Goal: Transaction & Acquisition: Purchase product/service

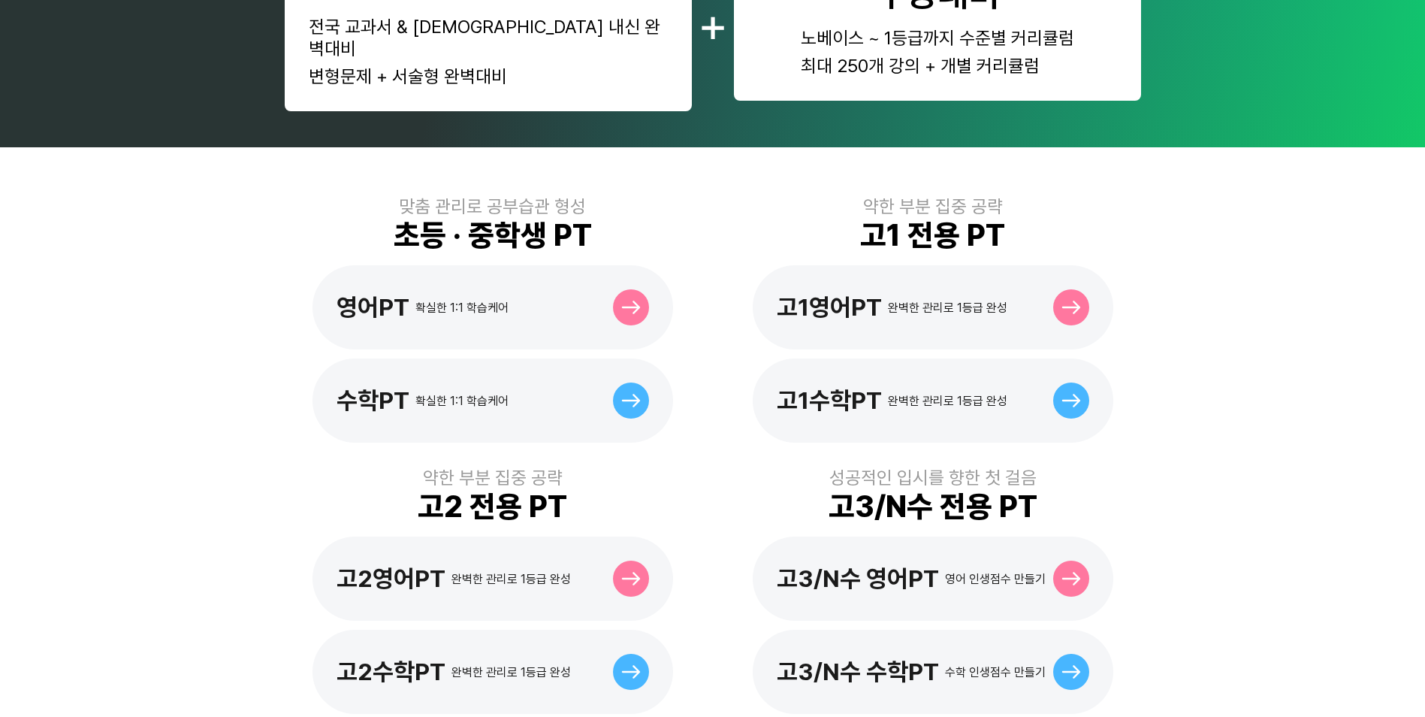
scroll to position [301, 0]
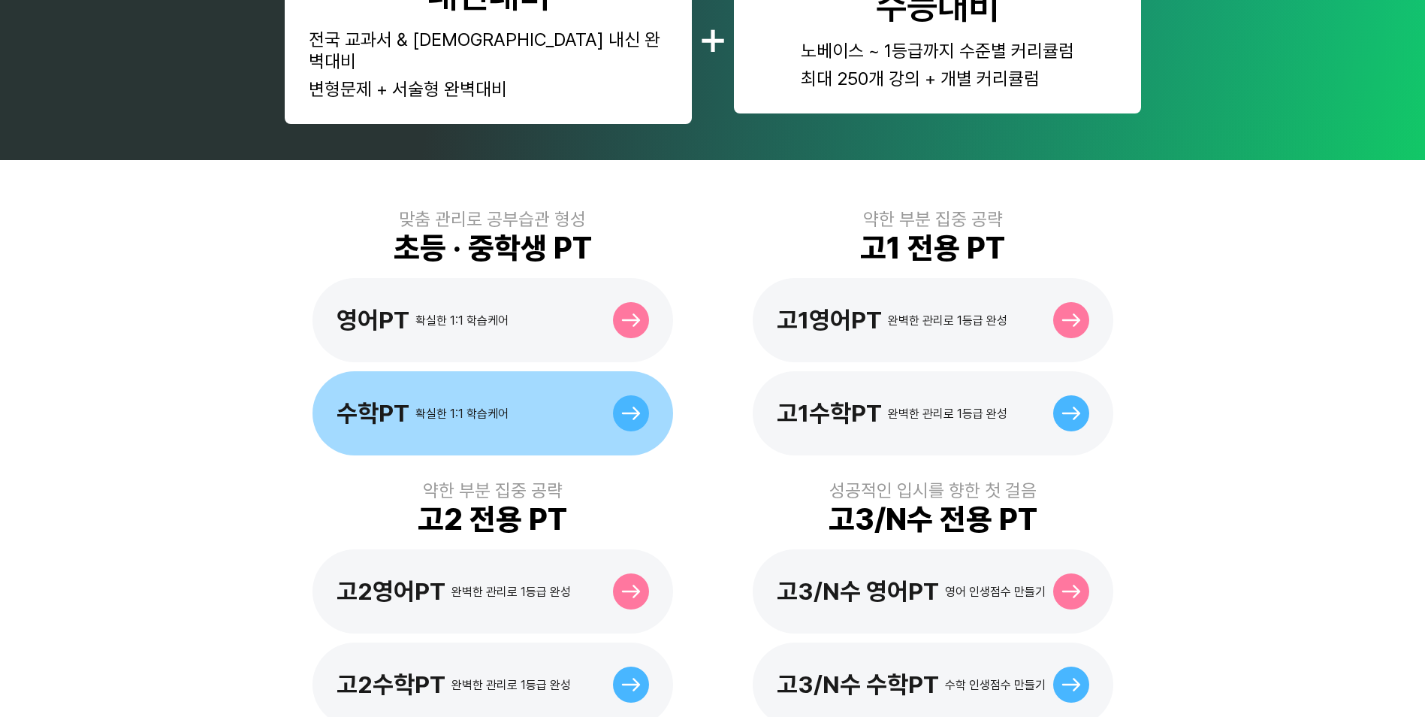
click at [627, 407] on icon at bounding box center [631, 414] width 20 height 14
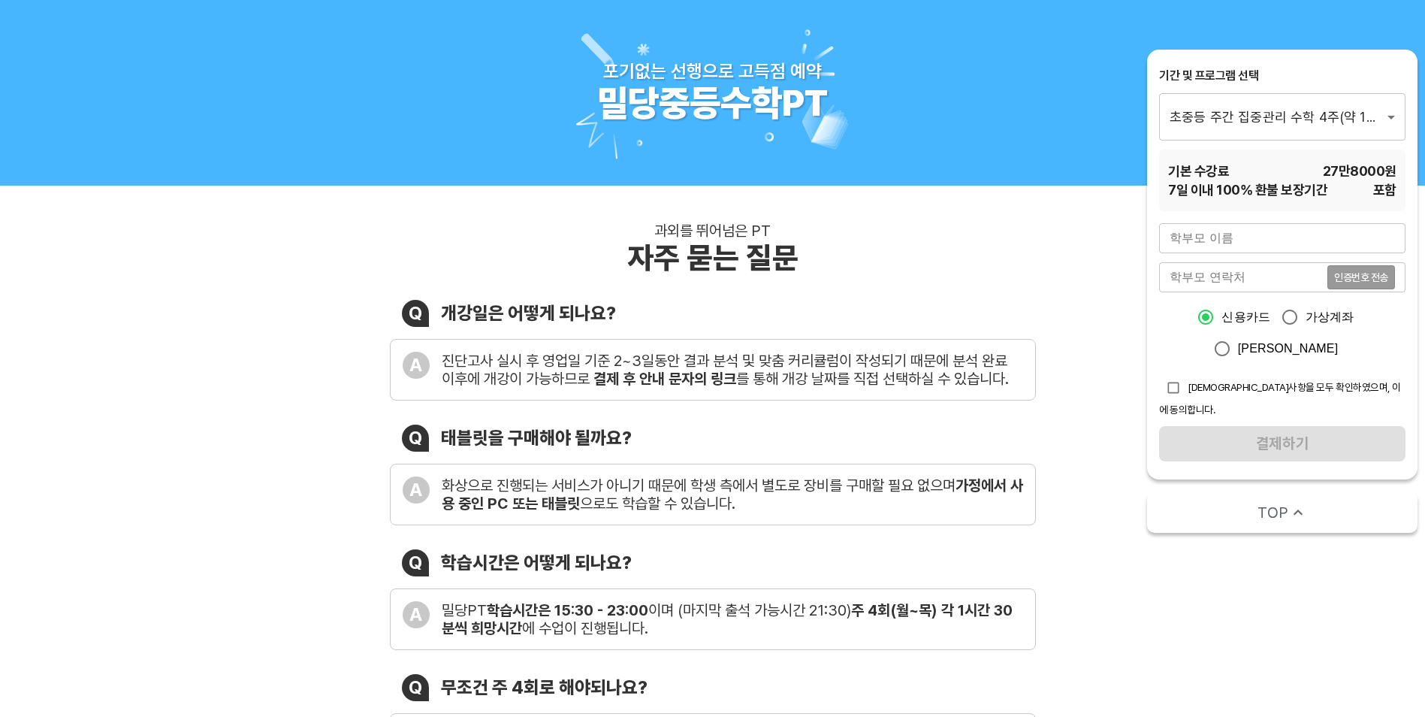
click at [1220, 243] on input "text" at bounding box center [1282, 238] width 246 height 30
type input "r"
type input "권혁범"
click at [1260, 280] on input "tel" at bounding box center [1243, 277] width 168 height 30
type input "01091266815"
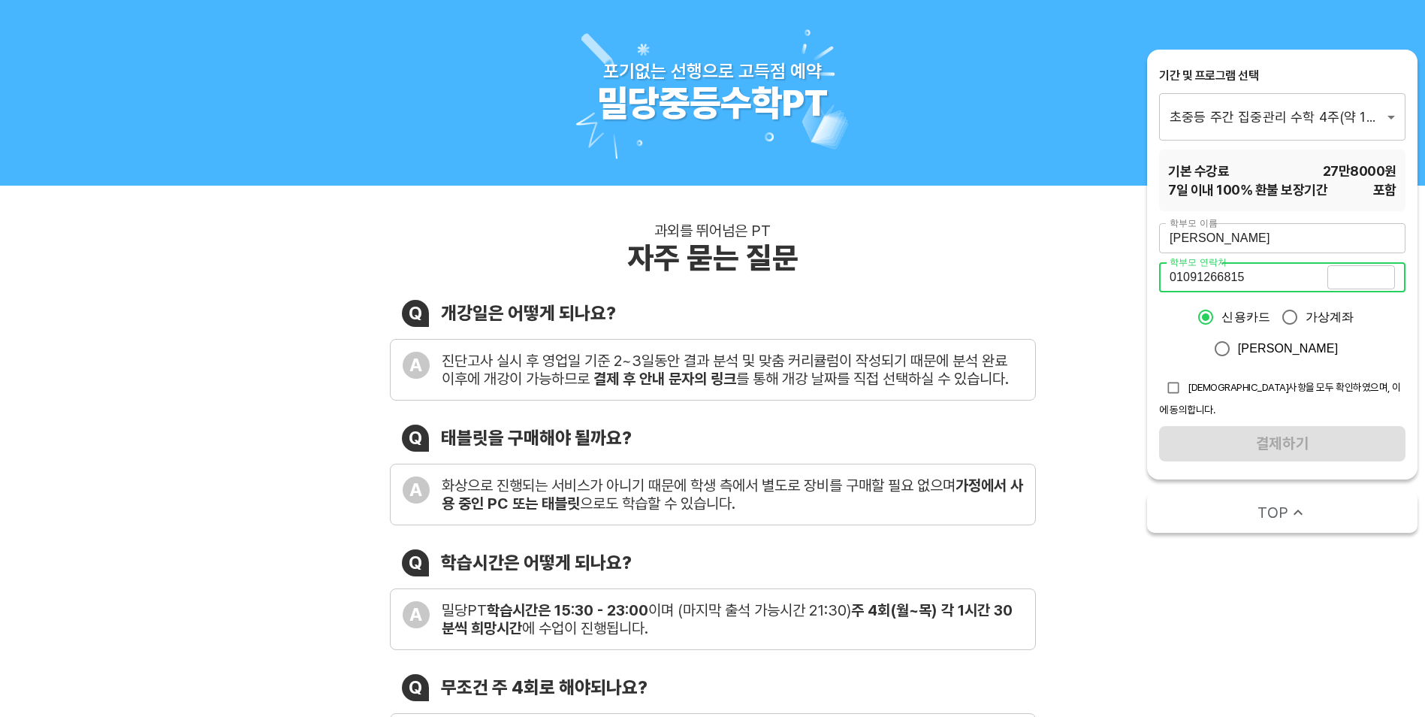
click at [1371, 272] on span "인증번호 전송" at bounding box center [1362, 277] width 54 height 11
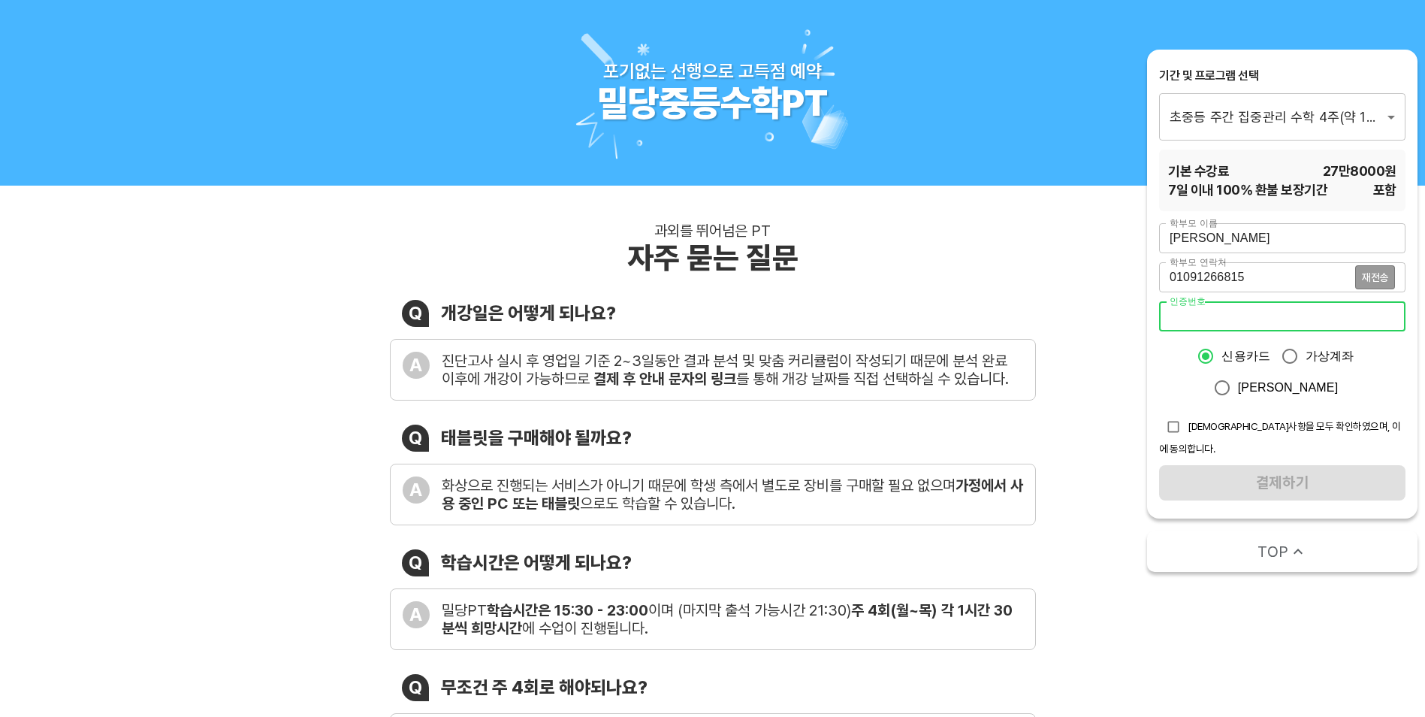
click at [1289, 316] on input "number" at bounding box center [1282, 316] width 246 height 30
type input "6552"
click at [1168, 422] on input "checkbox" at bounding box center [1173, 427] width 29 height 29
checkbox input "true"
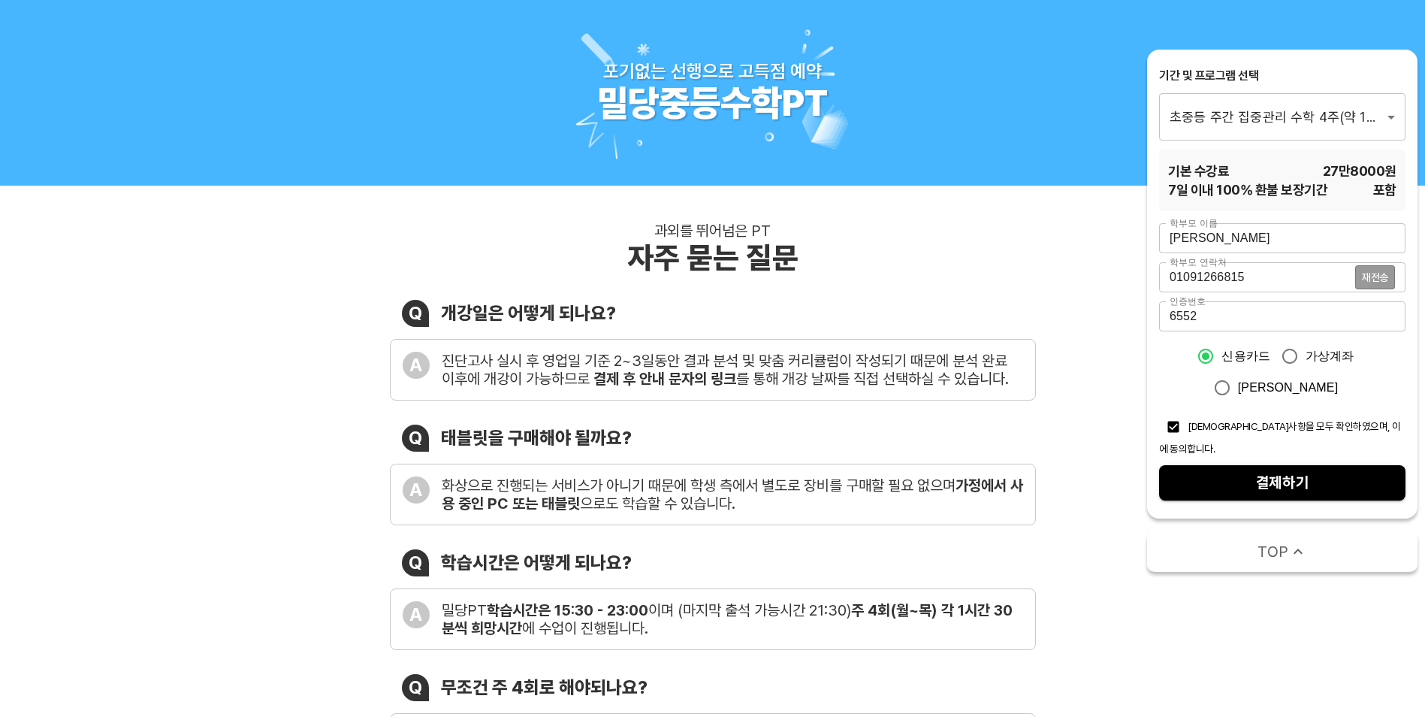
click at [1288, 470] on span "결제하기" at bounding box center [1283, 483] width 222 height 26
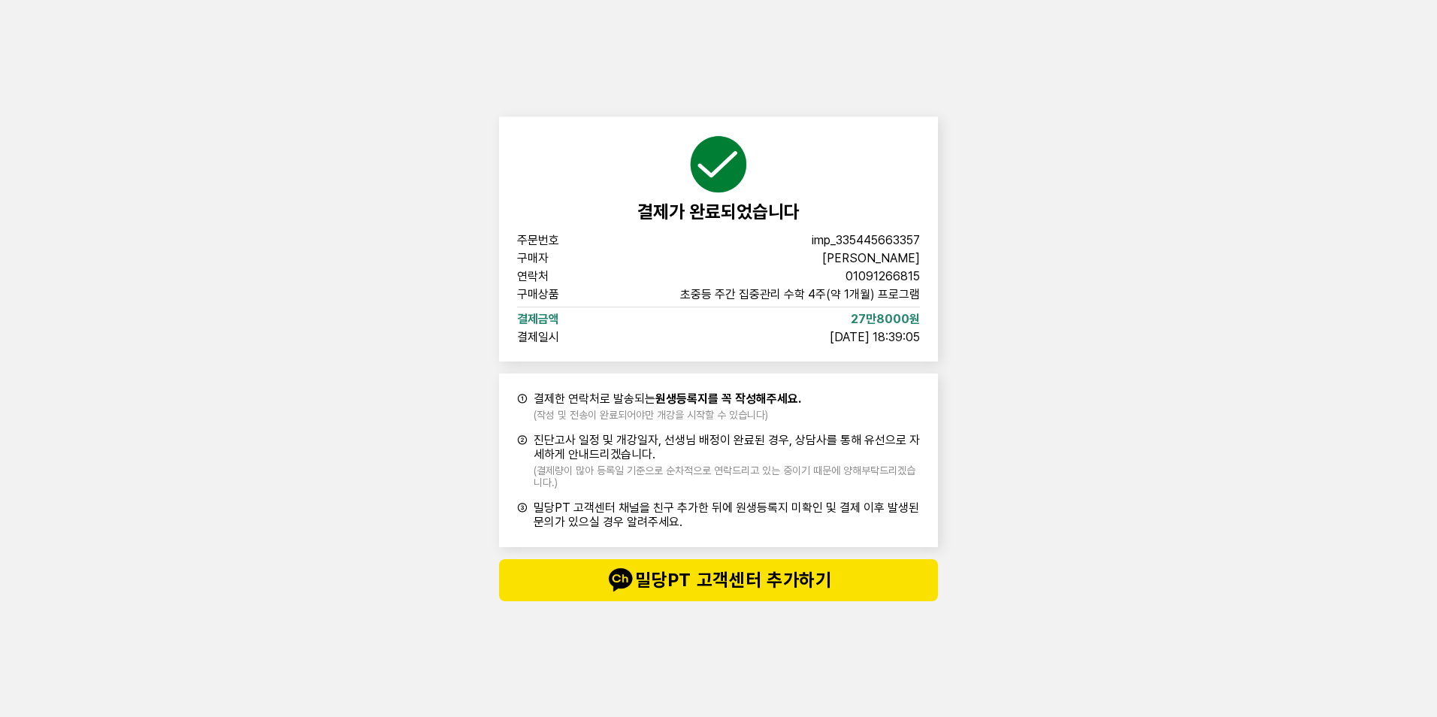
click at [712, 579] on span "밀당PT 고객센터 추가하기" at bounding box center [718, 580] width 379 height 30
